Goal: Navigation & Orientation: Find specific page/section

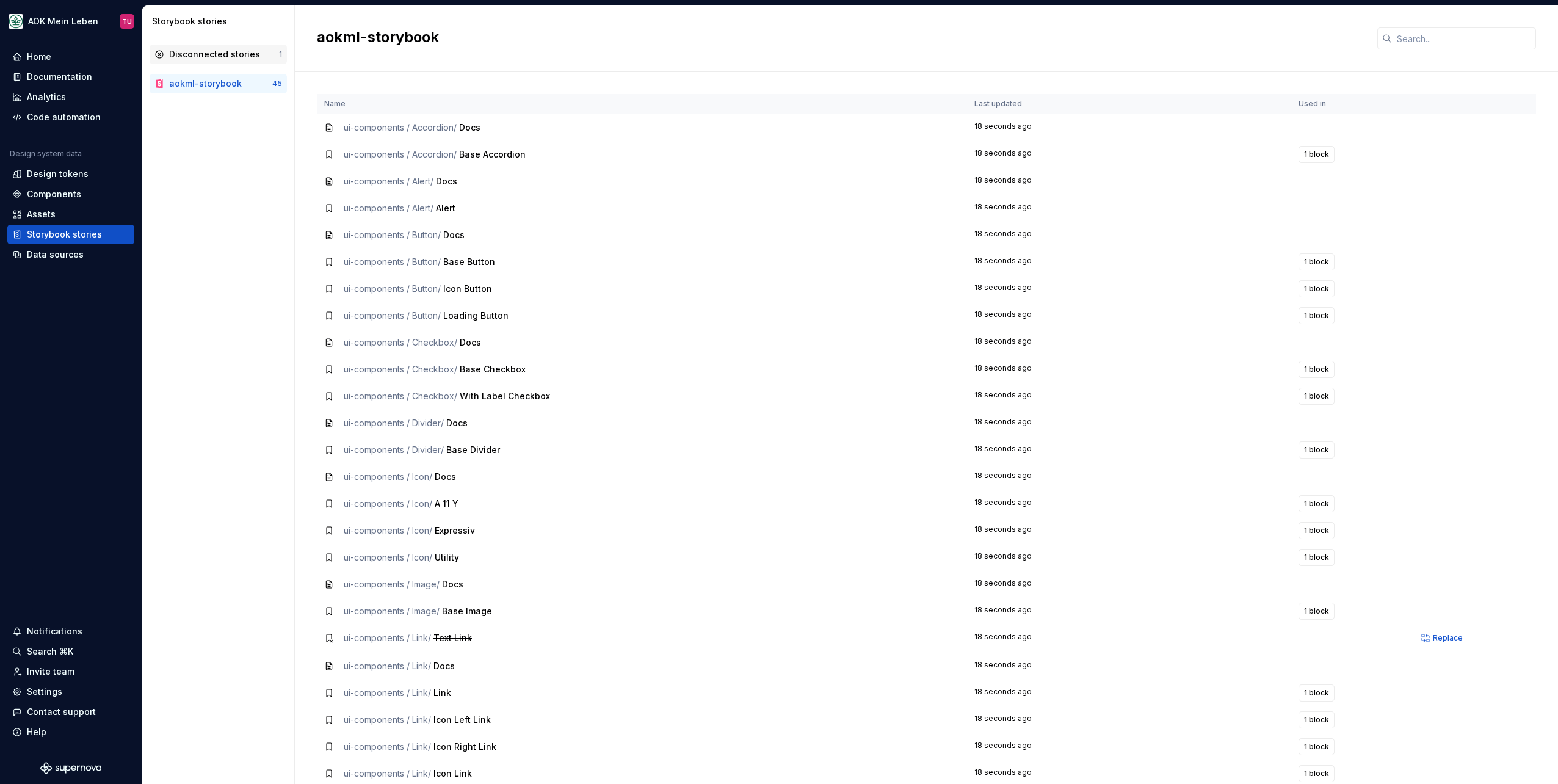
click at [210, 51] on div "Disconnected stories" at bounding box center [214, 54] width 91 height 12
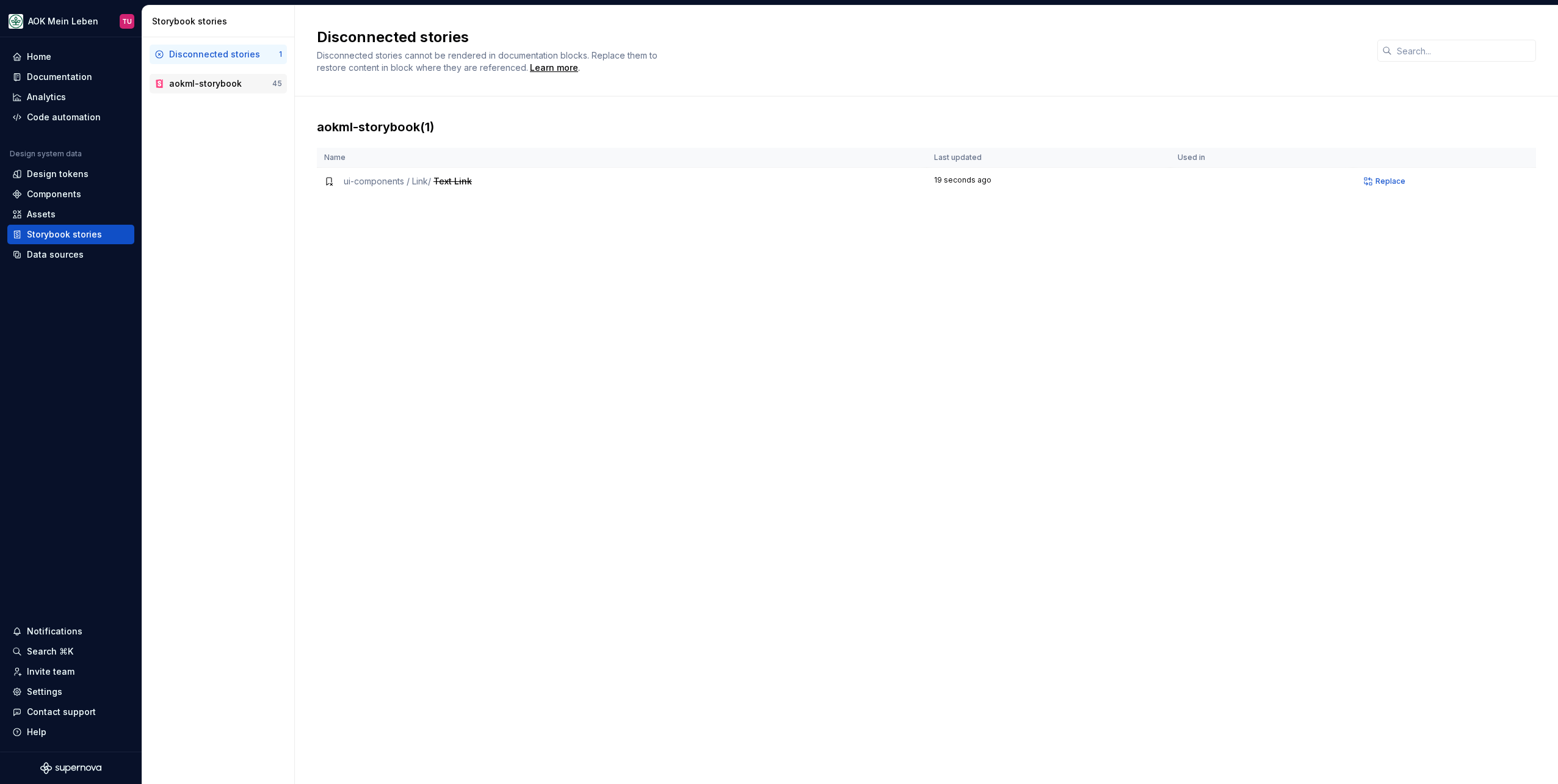
click at [205, 79] on div "aokml-storybook" at bounding box center [205, 83] width 73 height 12
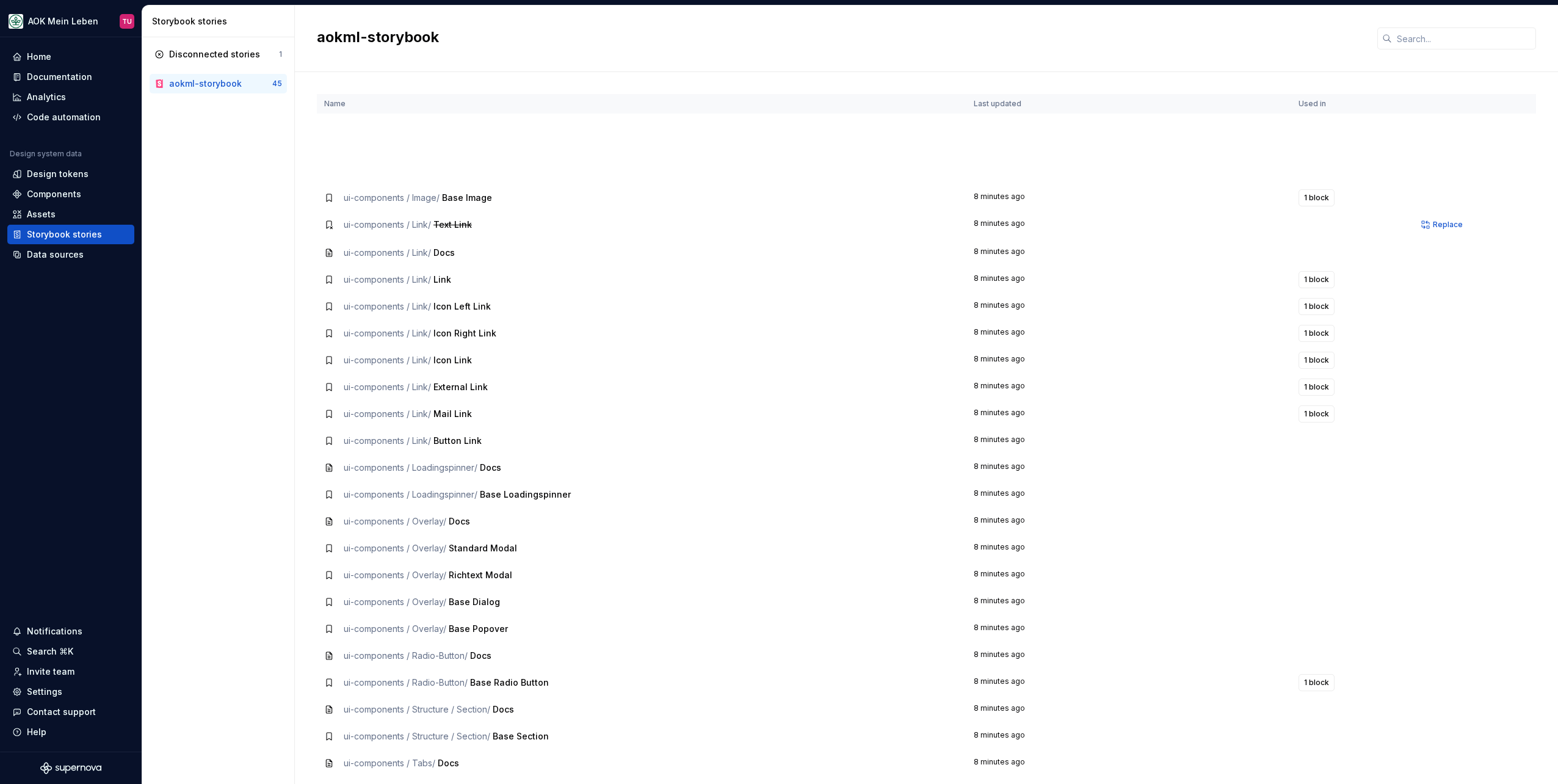
scroll to position [541, 0]
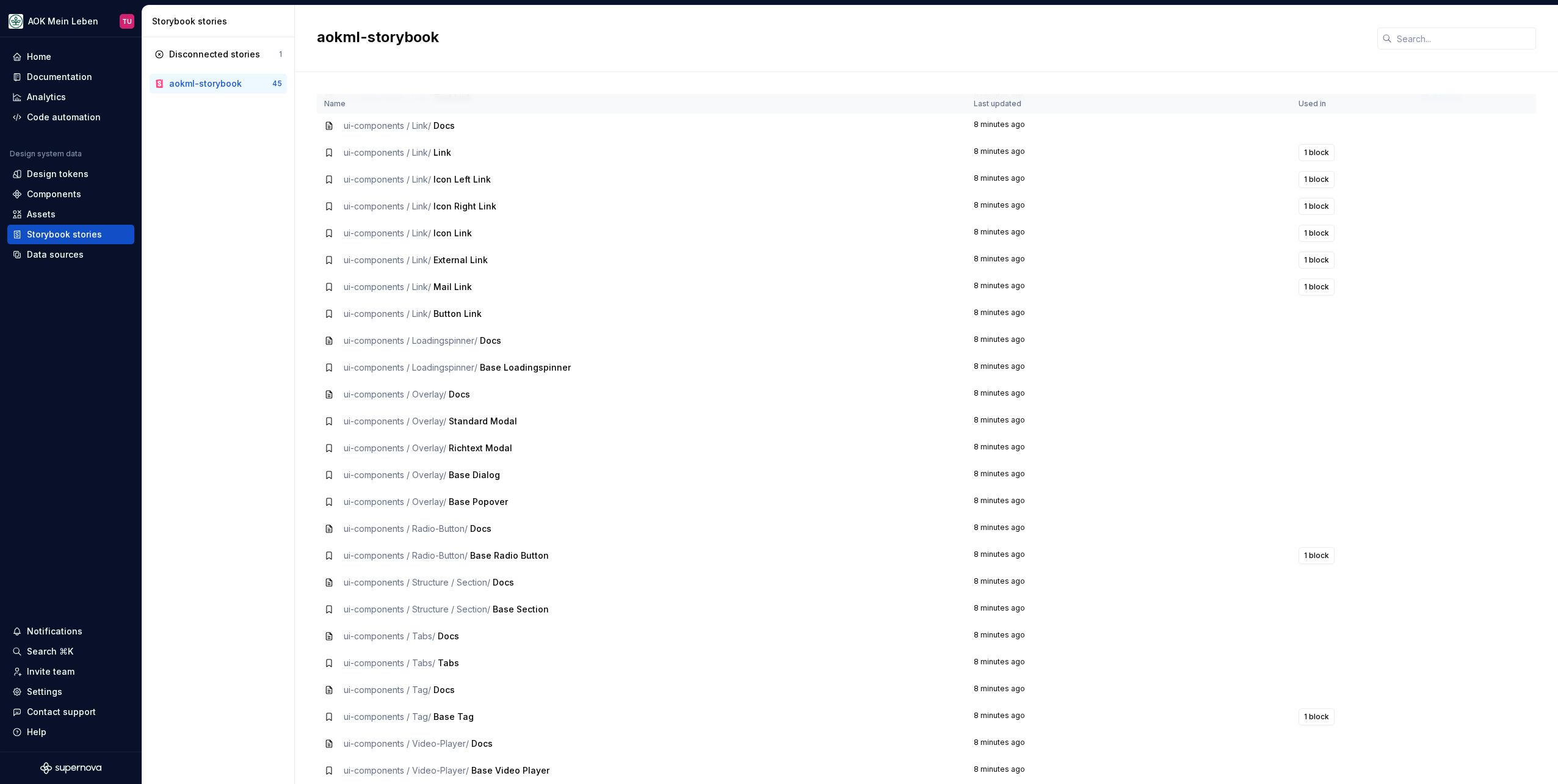
drag, startPoint x: 208, startPoint y: 79, endPoint x: 191, endPoint y: 62, distance: 24.0
click at [179, 92] on div "Disconnected stories 1 aokml-storybook 45" at bounding box center [218, 410] width 152 height 746
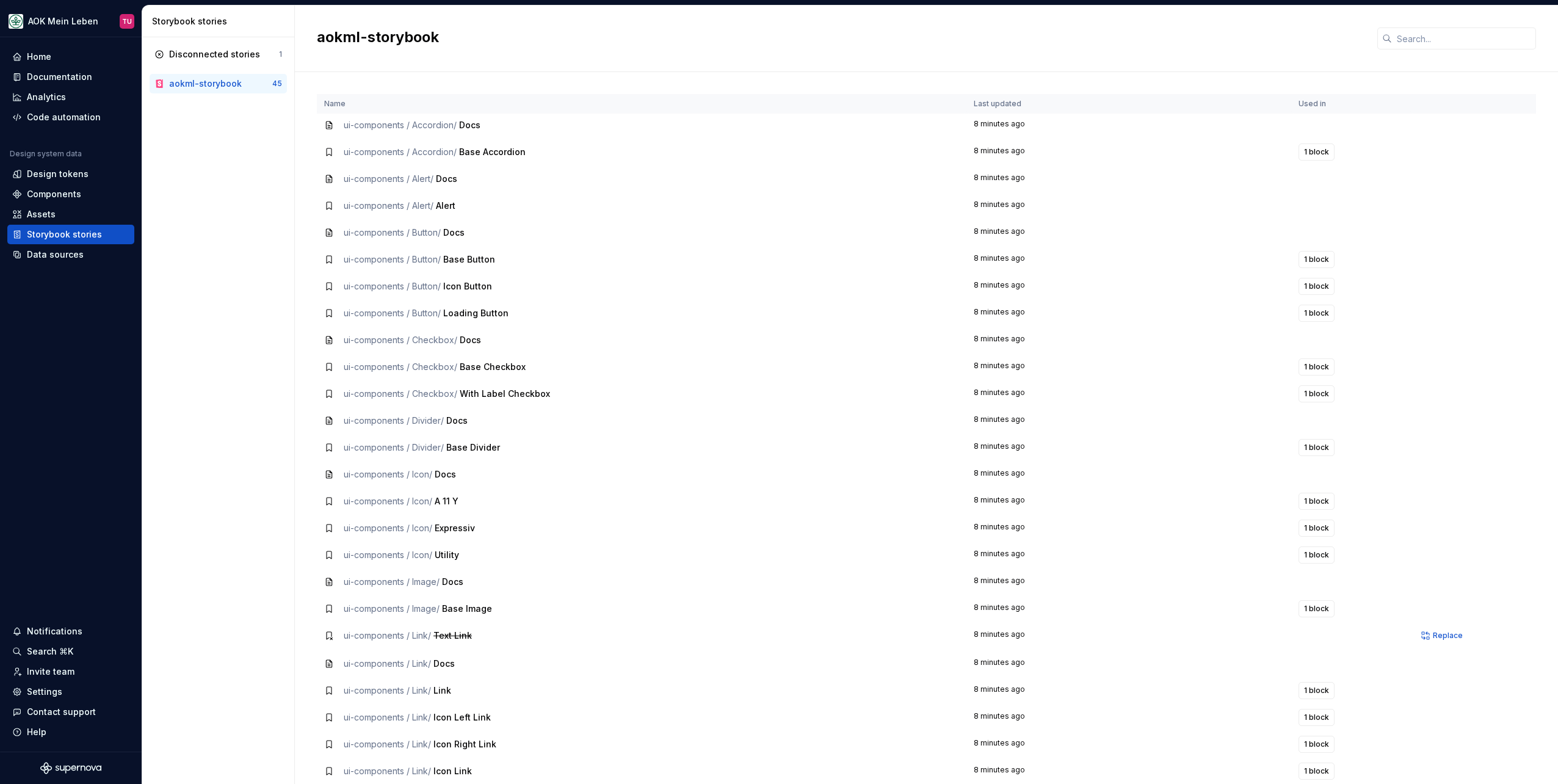
scroll to position [0, 0]
